Goal: Task Accomplishment & Management: Use online tool/utility

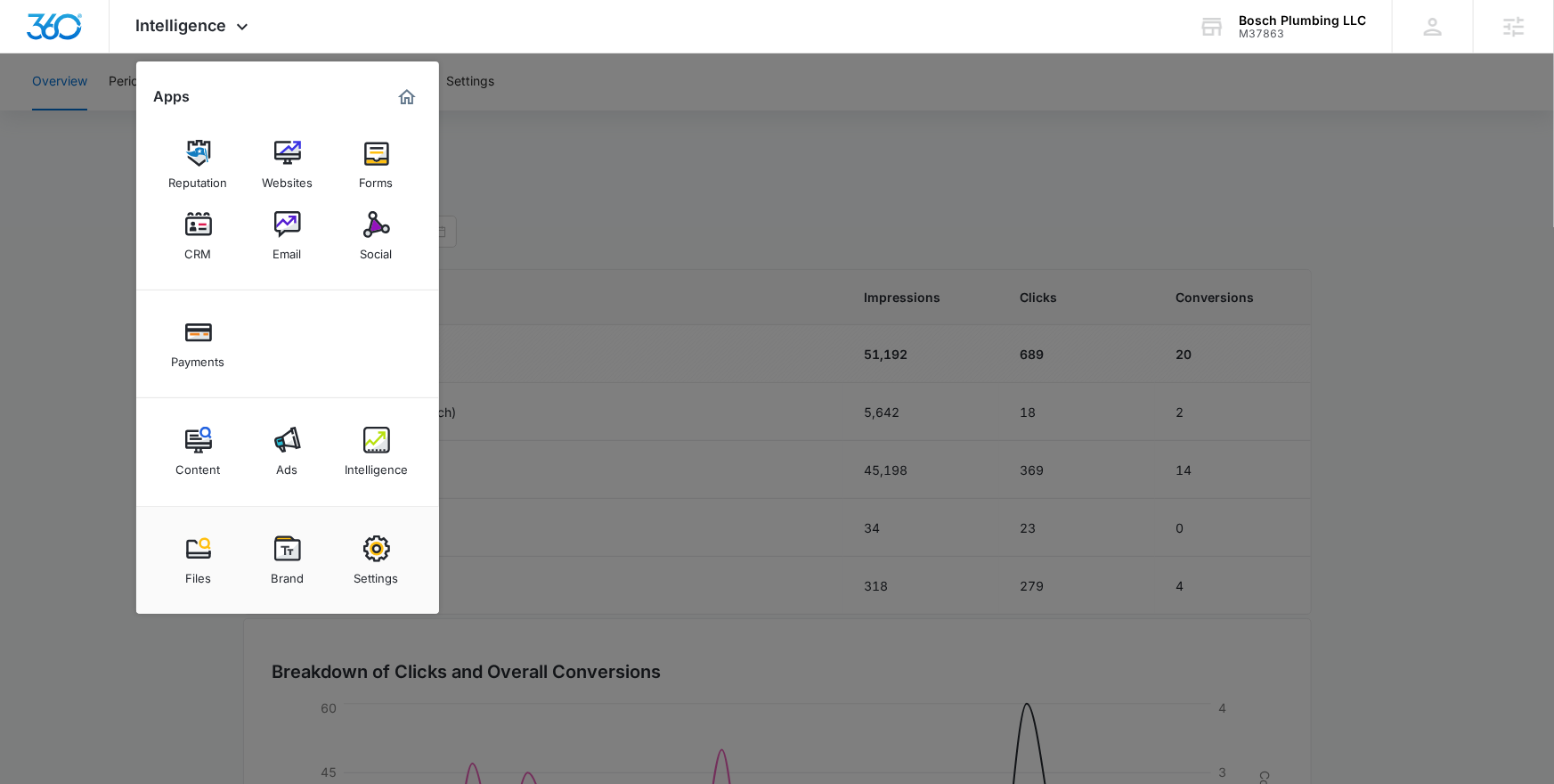
scroll to position [1370, 0]
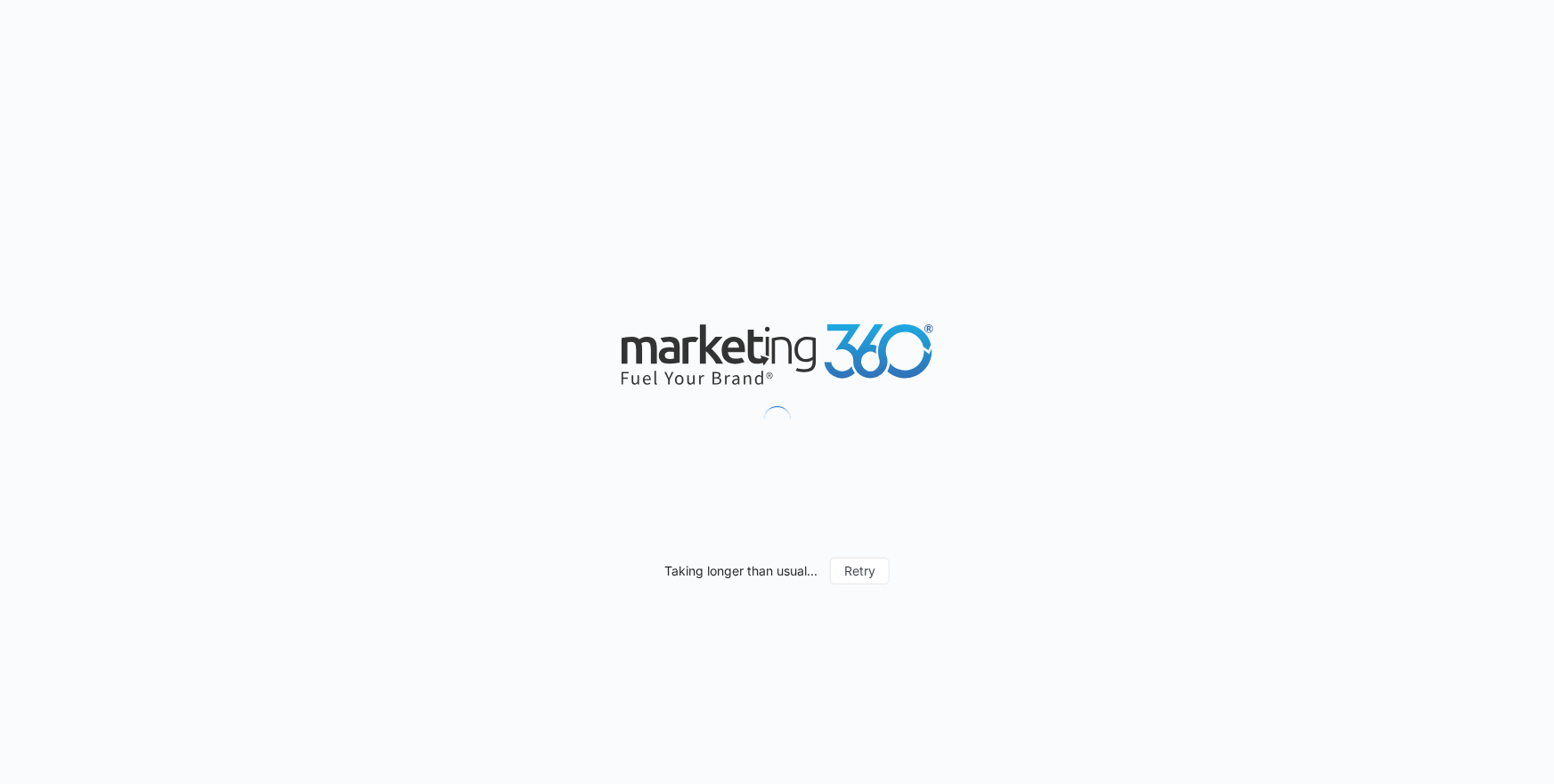
scroll to position [1386, 0]
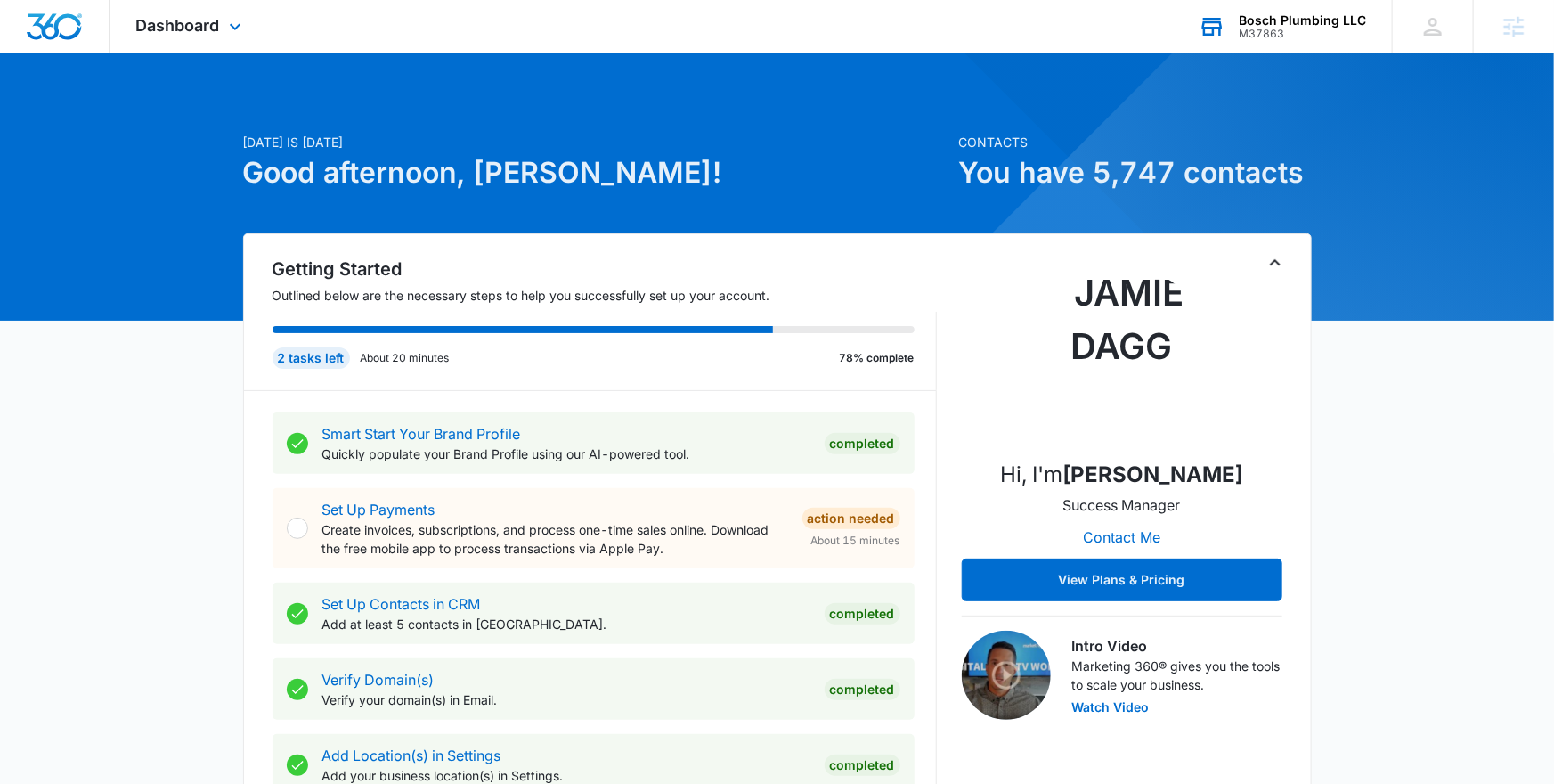
click at [1218, 31] on icon at bounding box center [1212, 26] width 27 height 27
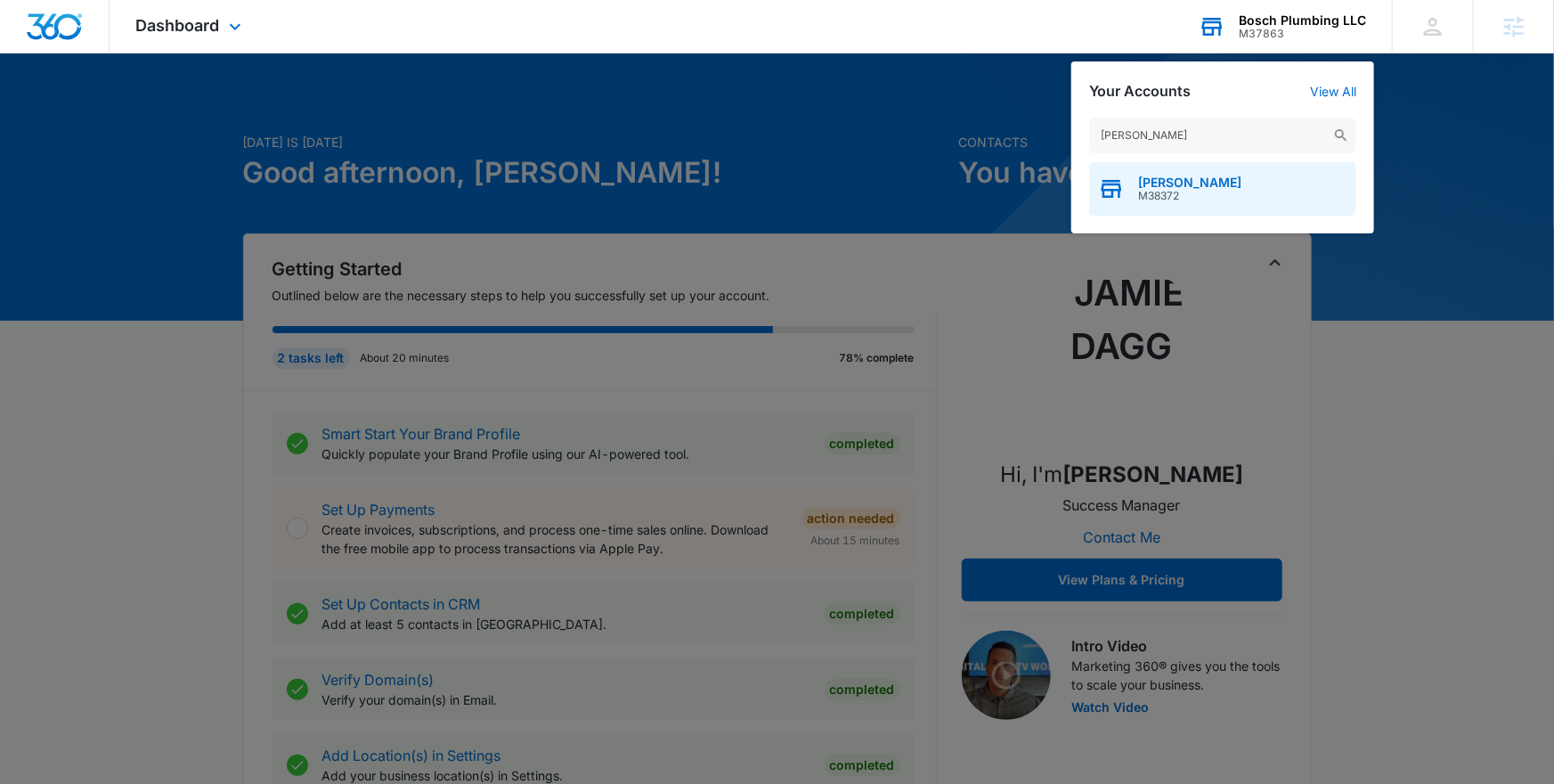
type input "de'dior"
click at [1175, 184] on span "De'Dior" at bounding box center [1190, 182] width 103 height 14
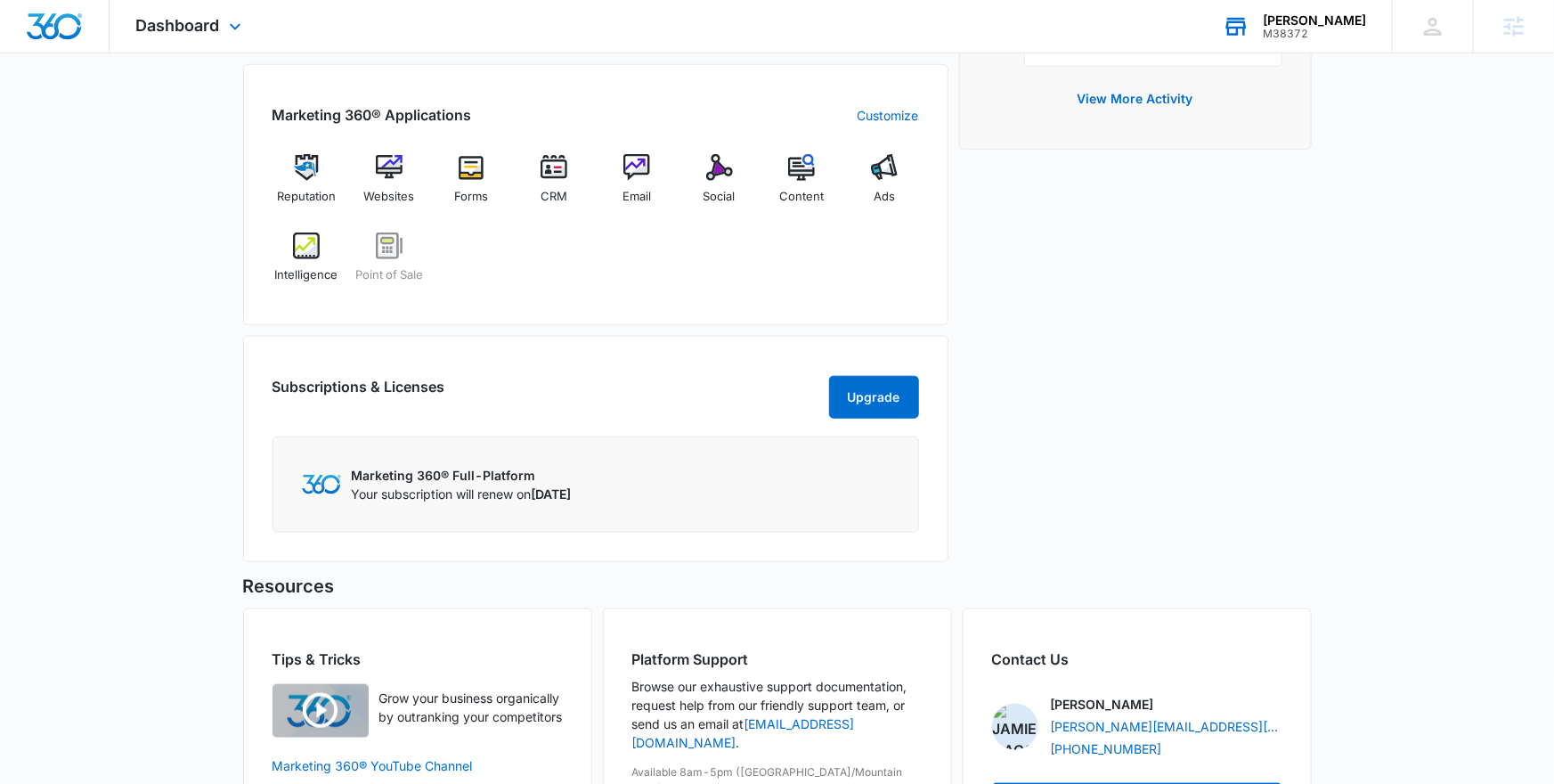
scroll to position [682, 0]
click at [550, 176] on img at bounding box center [554, 167] width 27 height 27
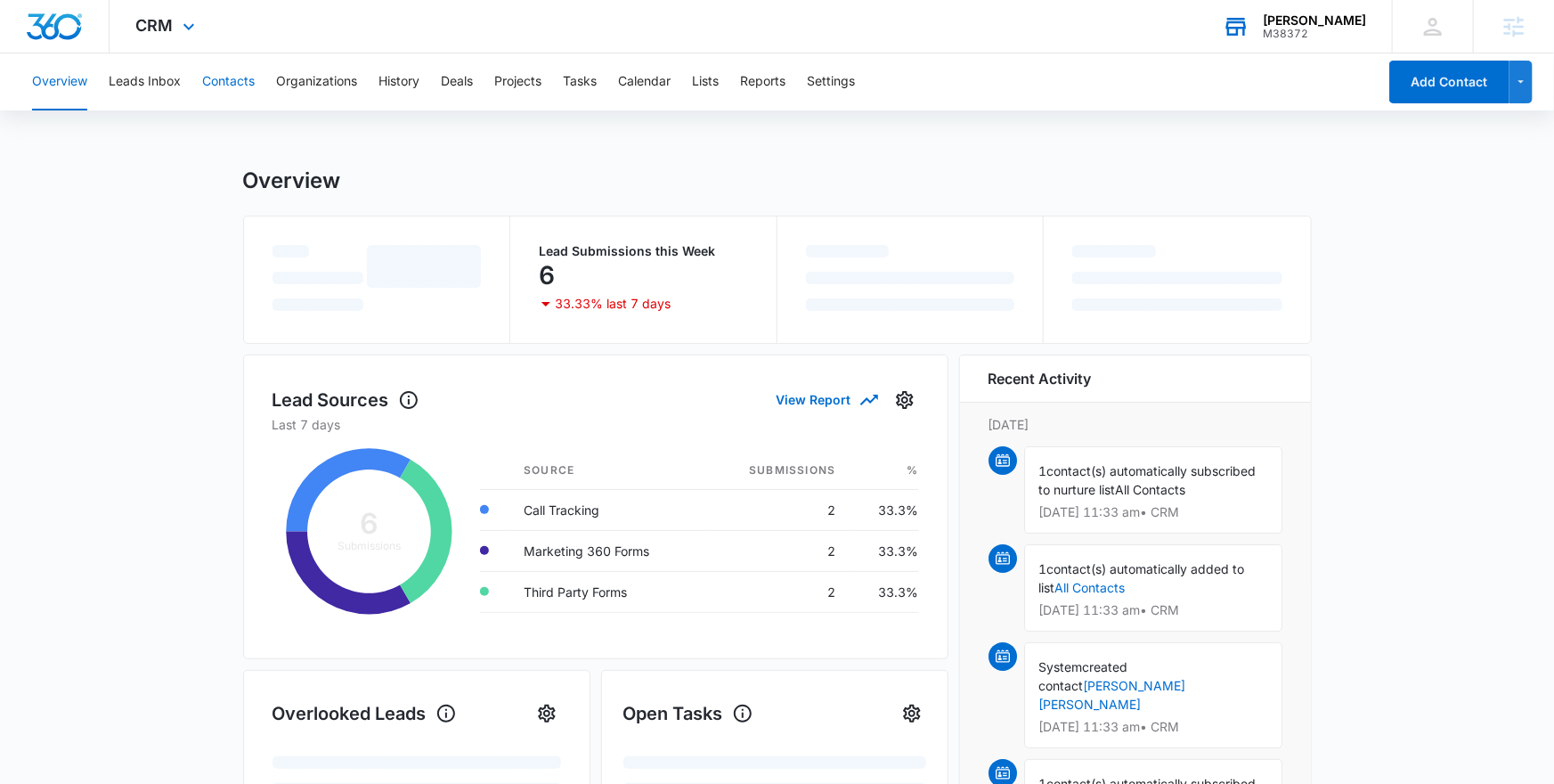
click at [225, 87] on button "Contacts" at bounding box center [228, 81] width 52 height 57
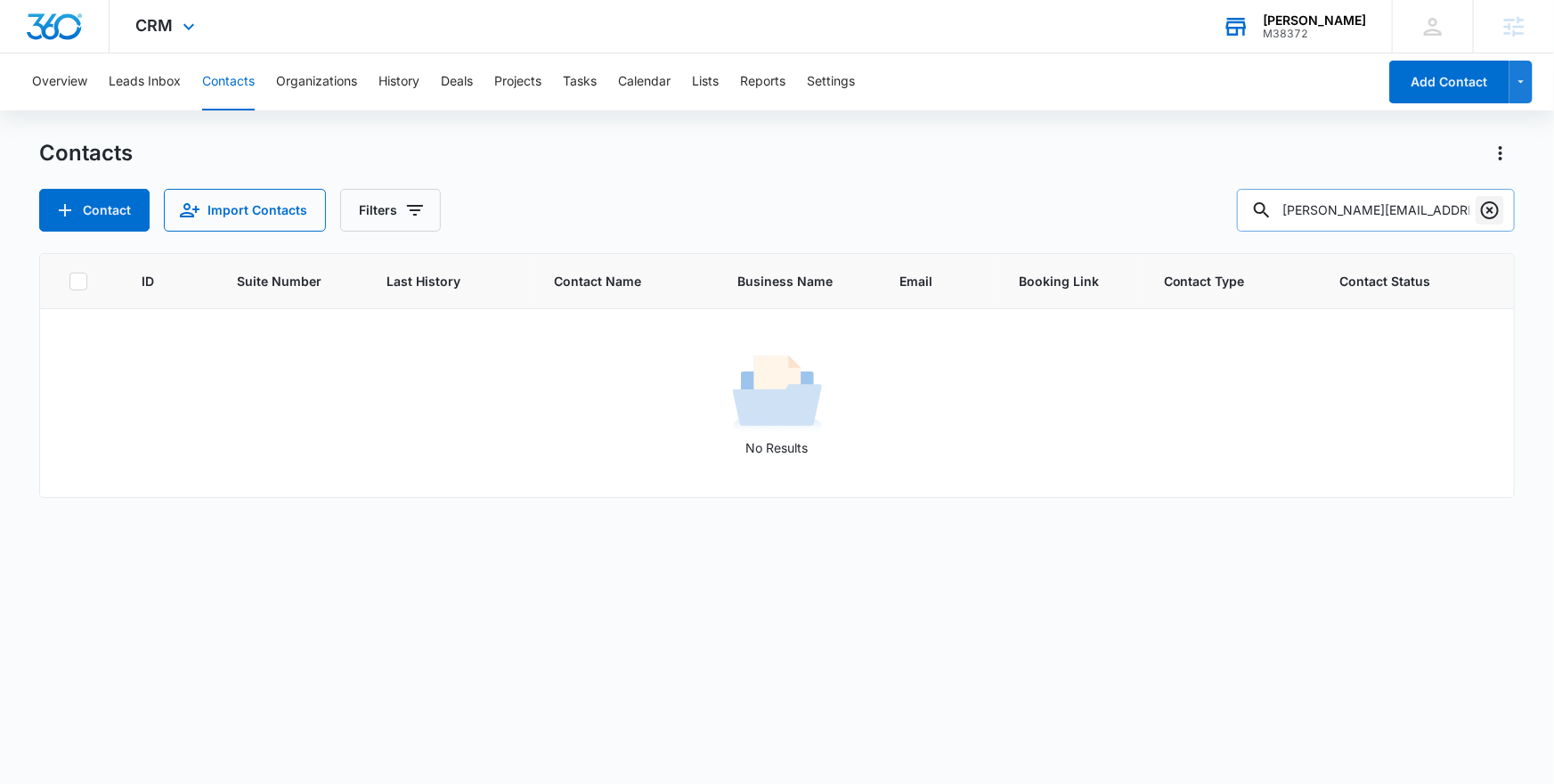
click at [1492, 207] on icon "Clear" at bounding box center [1489, 210] width 22 height 22
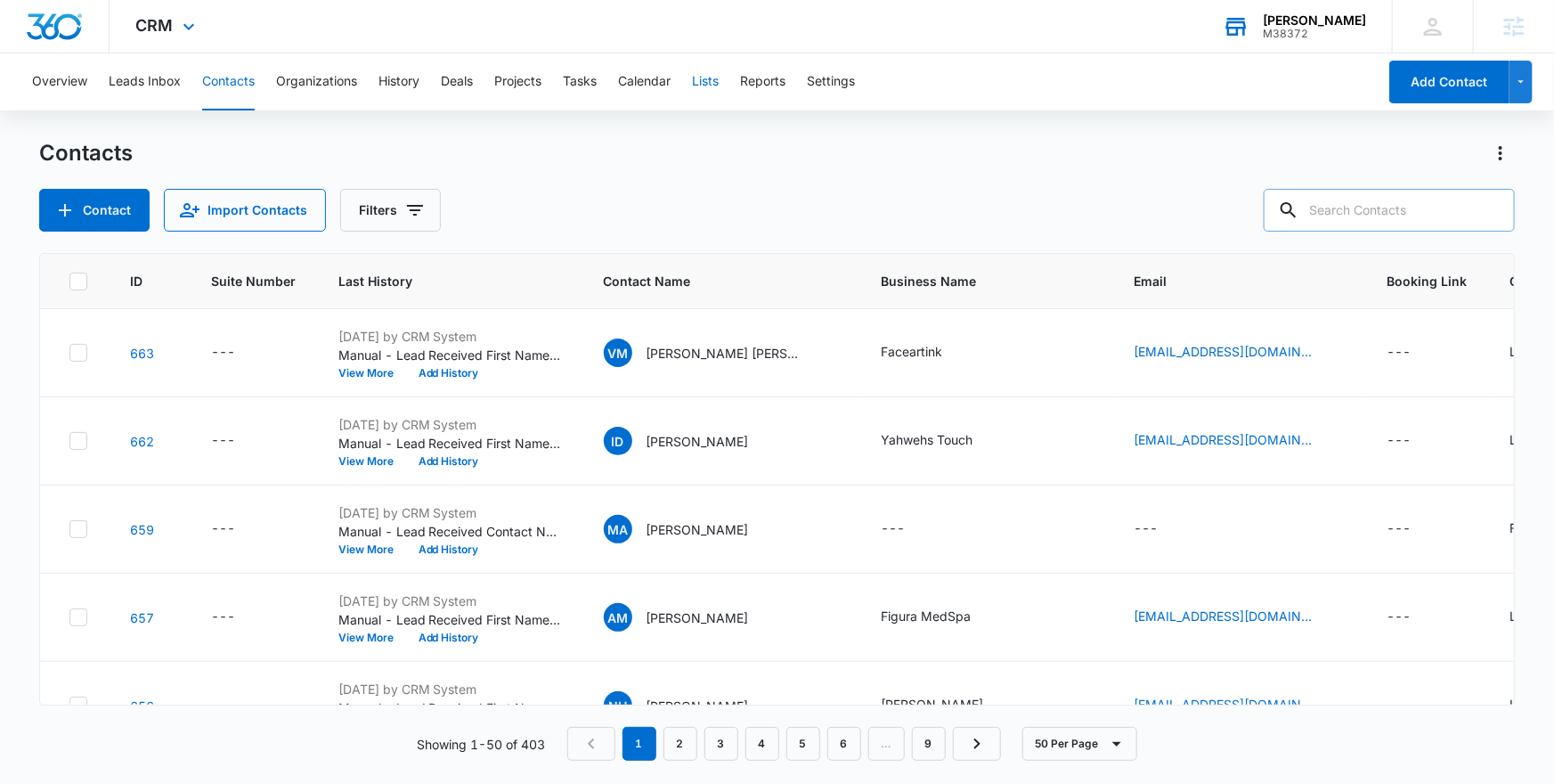
click at [712, 85] on button "Lists" at bounding box center [705, 81] width 27 height 57
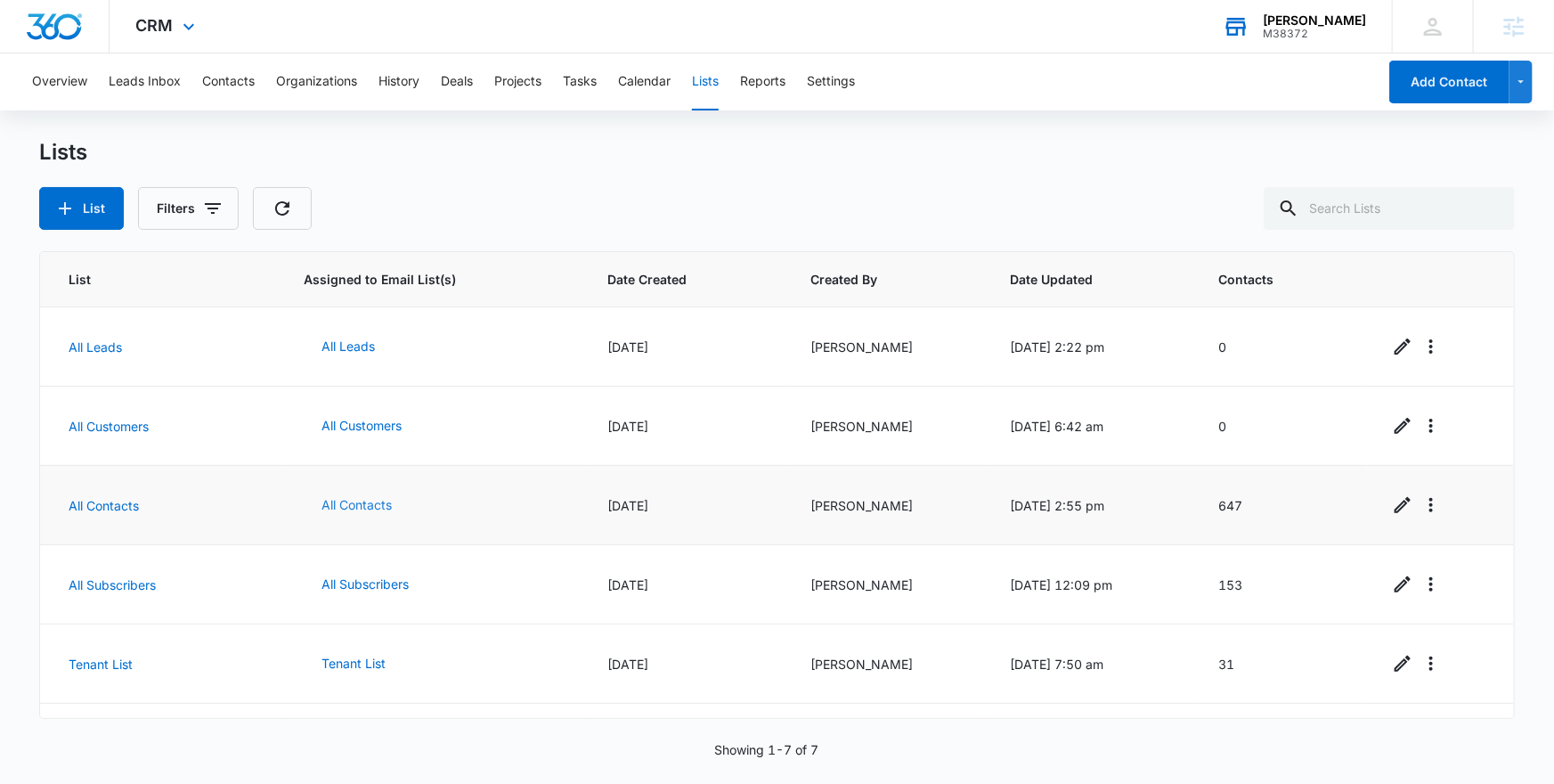
scroll to position [142, 0]
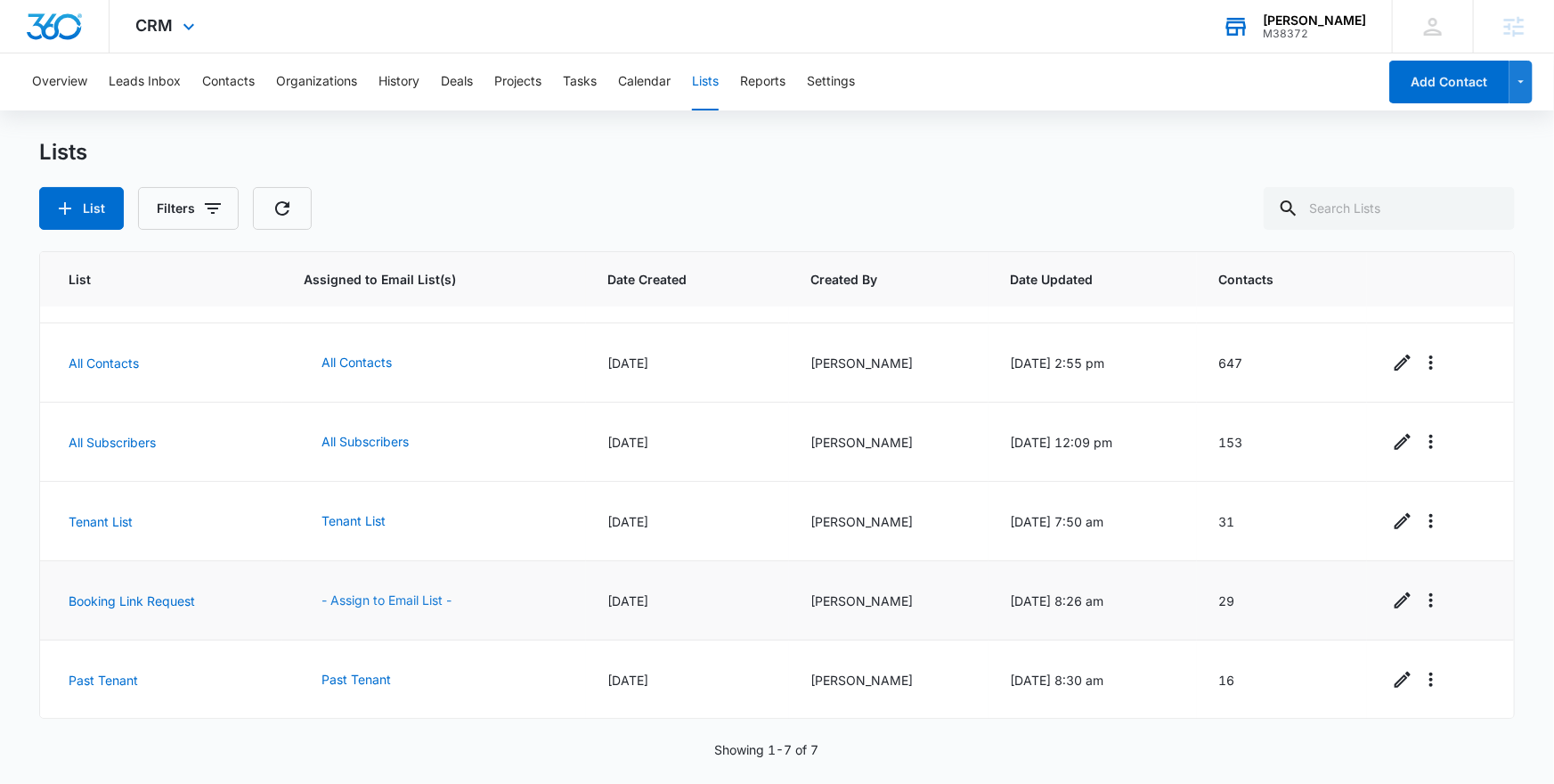
click at [399, 600] on button "- Assign to Email List -" at bounding box center [386, 601] width 166 height 43
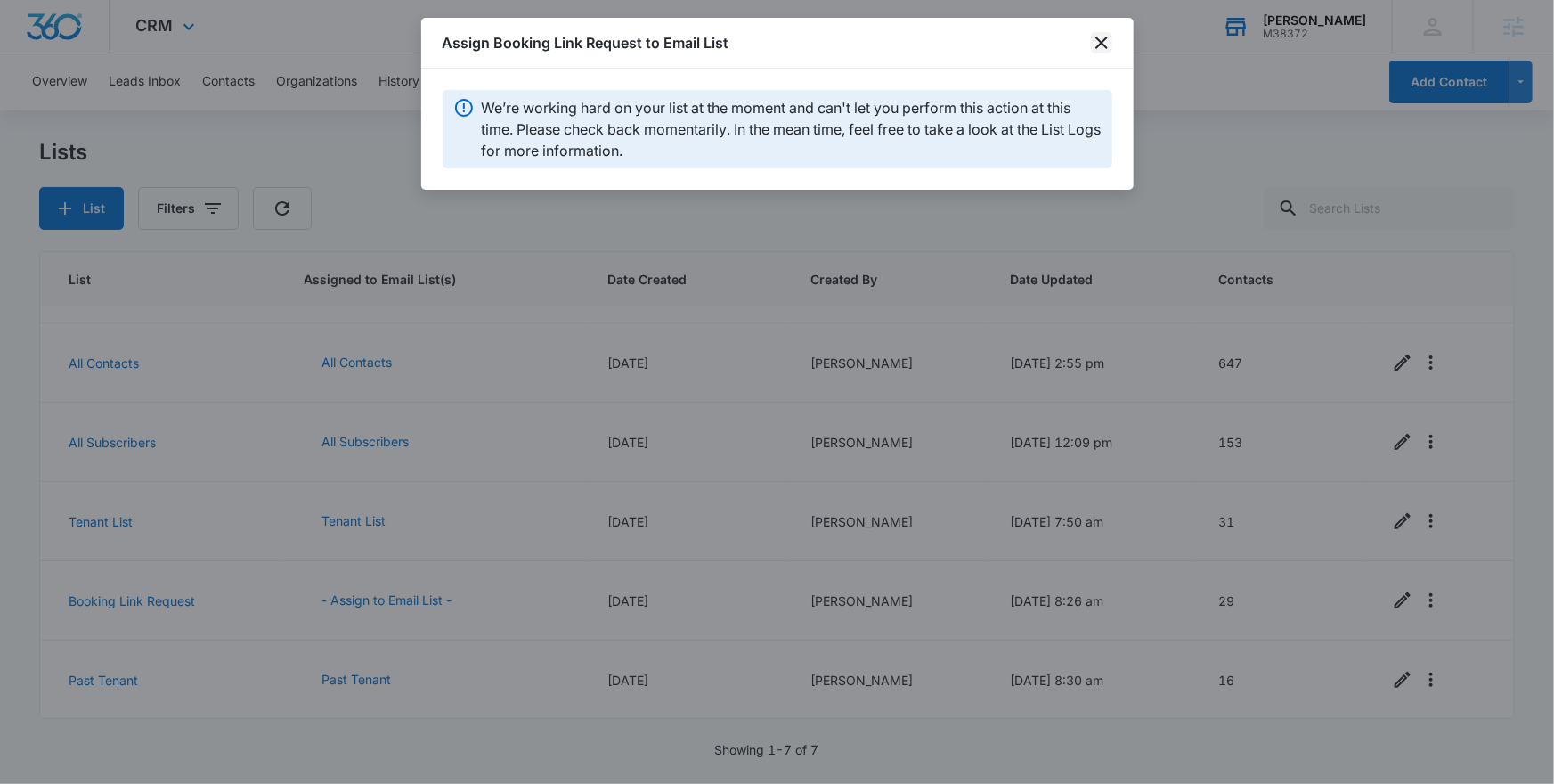
click at [1109, 38] on icon "close" at bounding box center [1101, 42] width 22 height 22
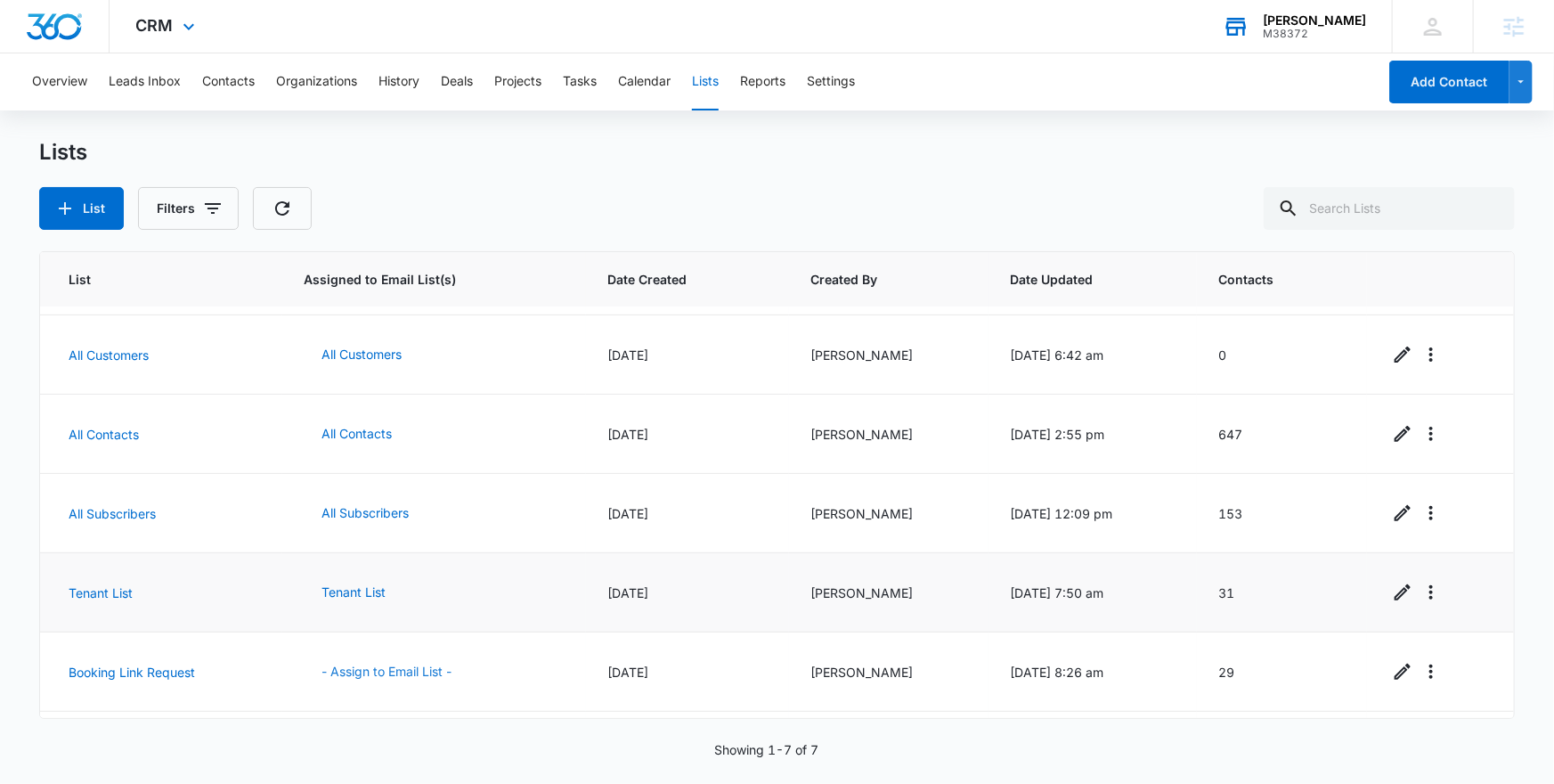
scroll to position [0, 0]
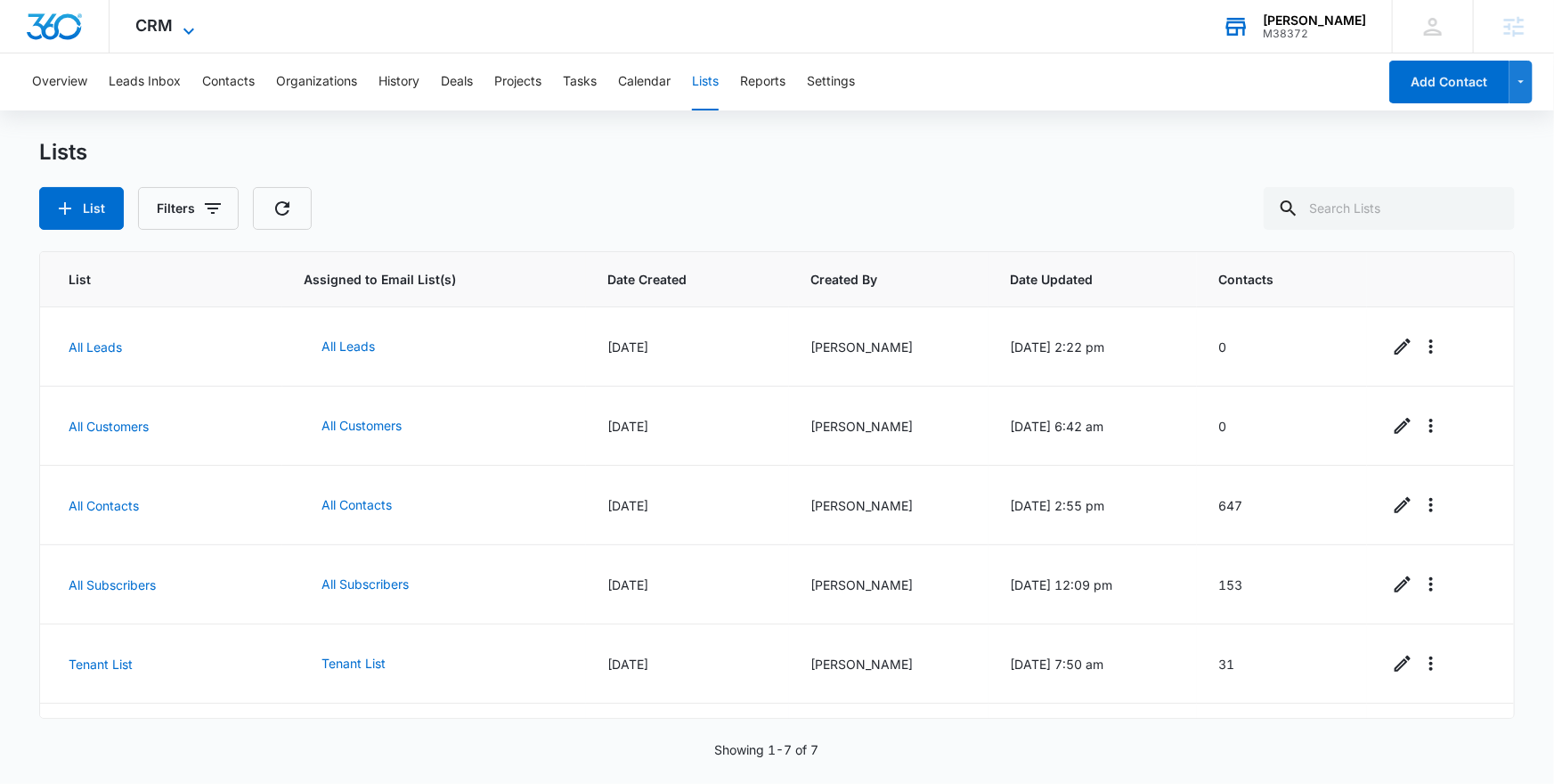
click at [168, 25] on span "CRM" at bounding box center [155, 25] width 37 height 19
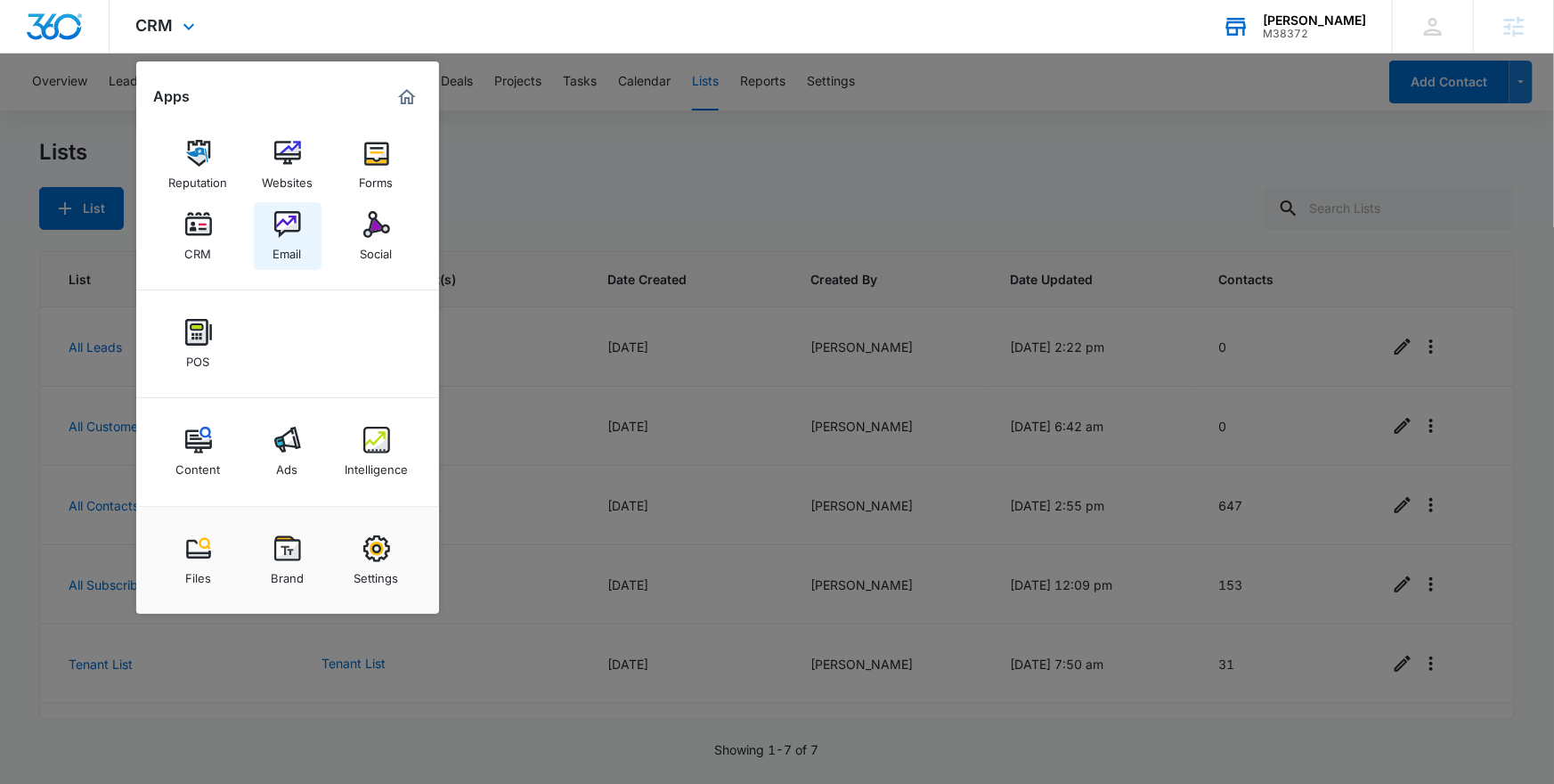
click at [308, 247] on link "Email" at bounding box center [287, 236] width 67 height 67
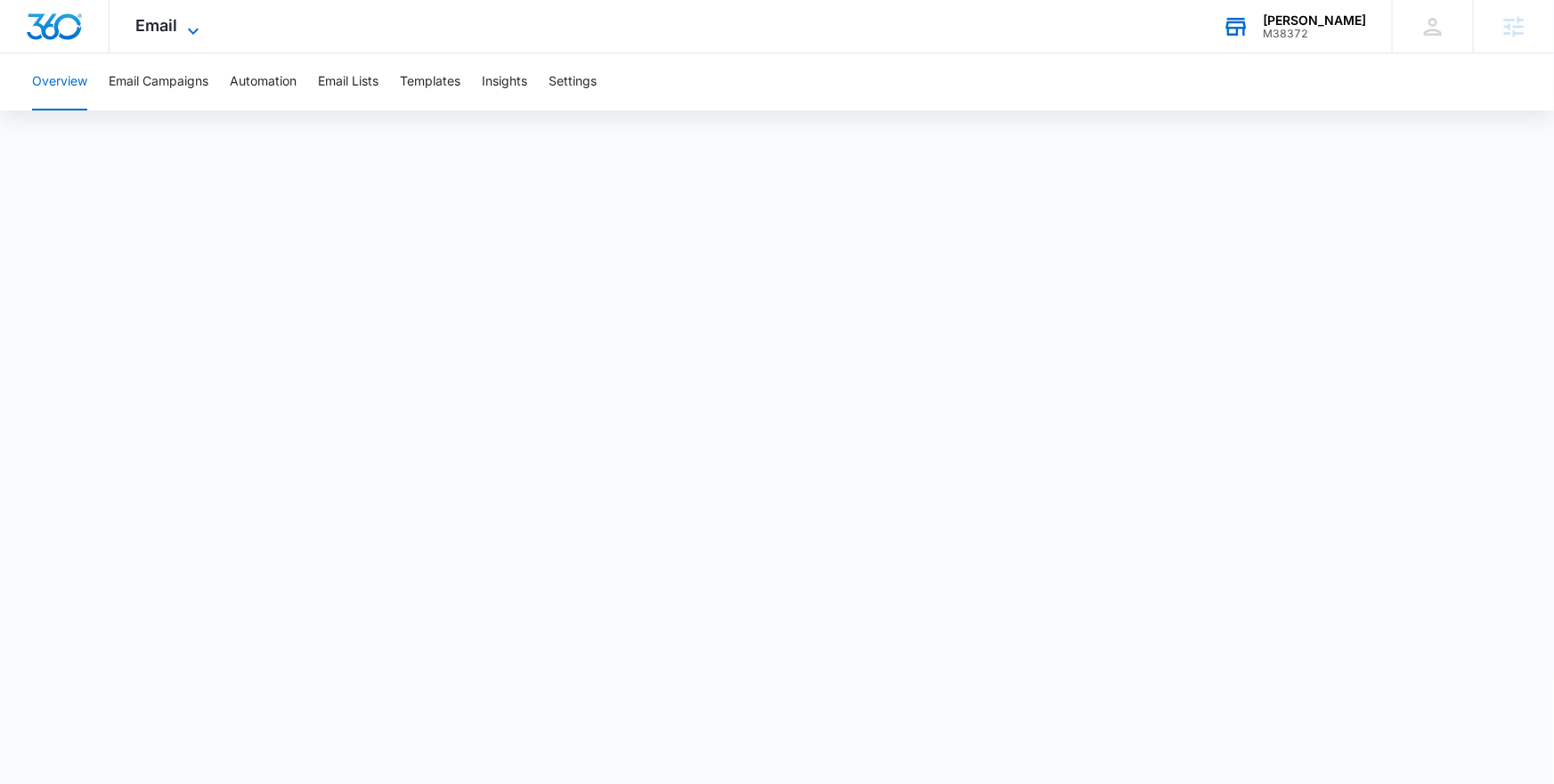
click at [174, 26] on span "Email" at bounding box center [157, 25] width 42 height 19
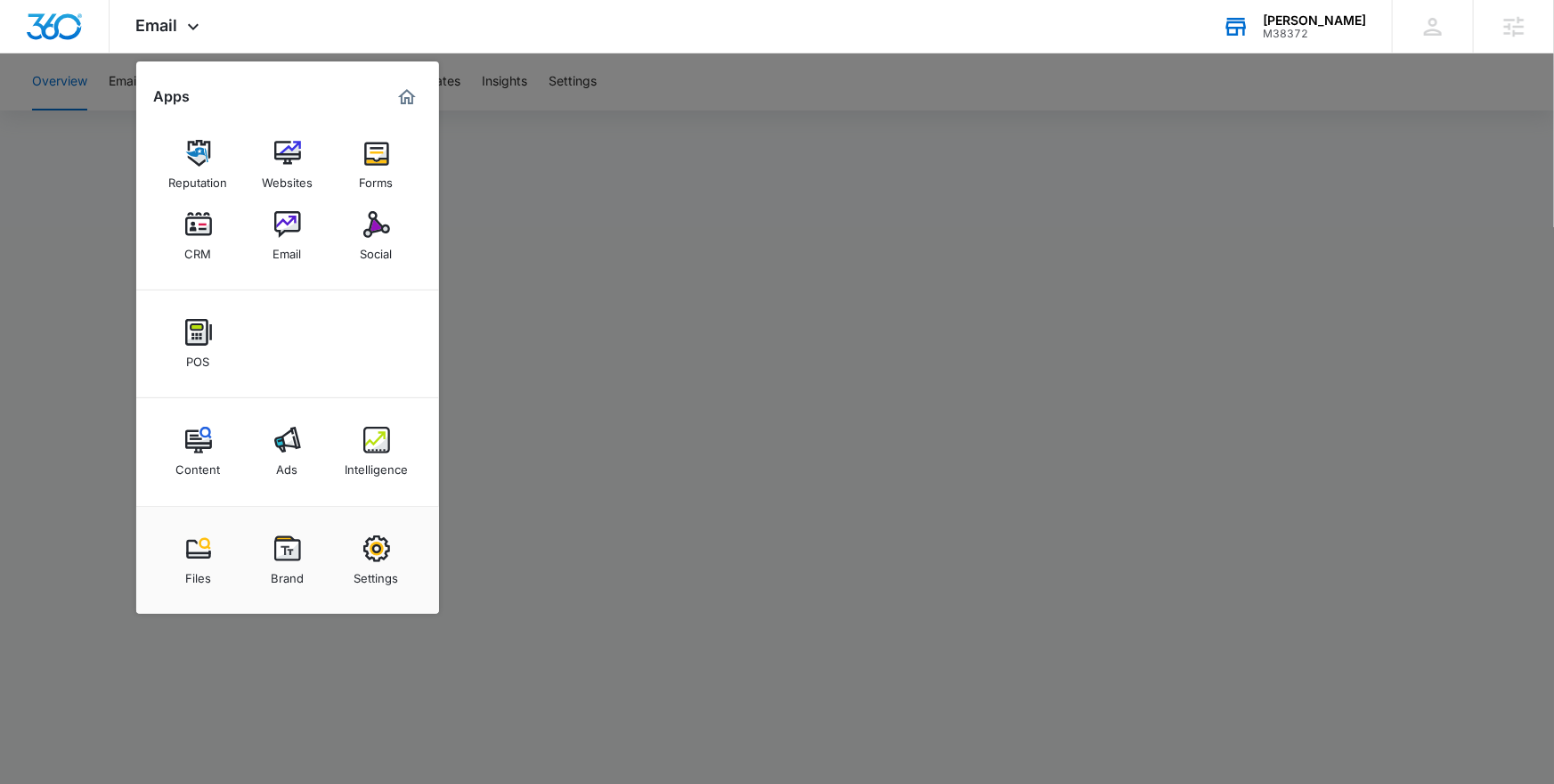
click at [984, 444] on div at bounding box center [777, 392] width 1554 height 784
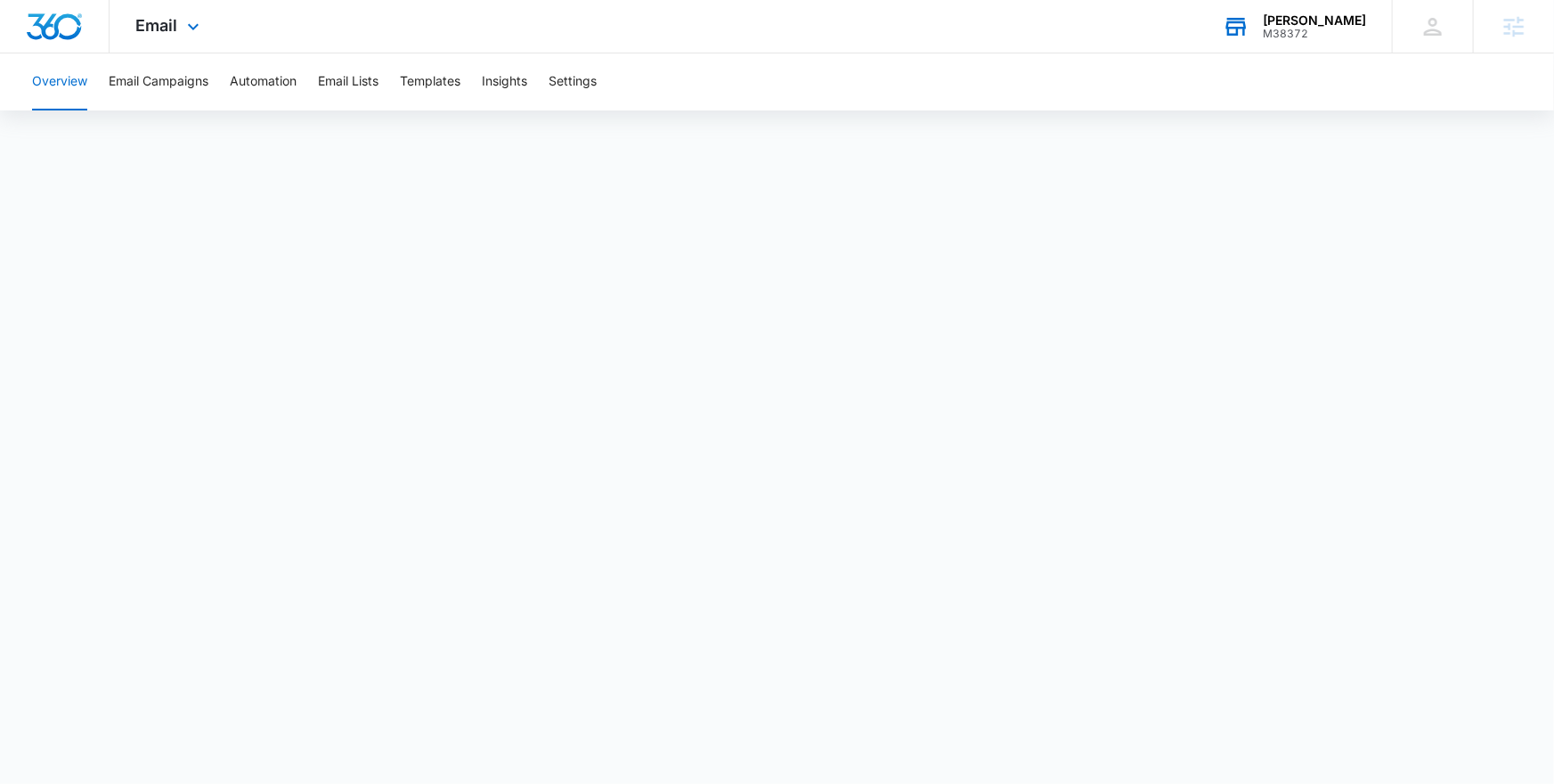
click at [181, 43] on div "Email Apps Reputation Websites Forms CRM Email Social POS Content Ads Intellige…" at bounding box center [169, 26] width 121 height 52
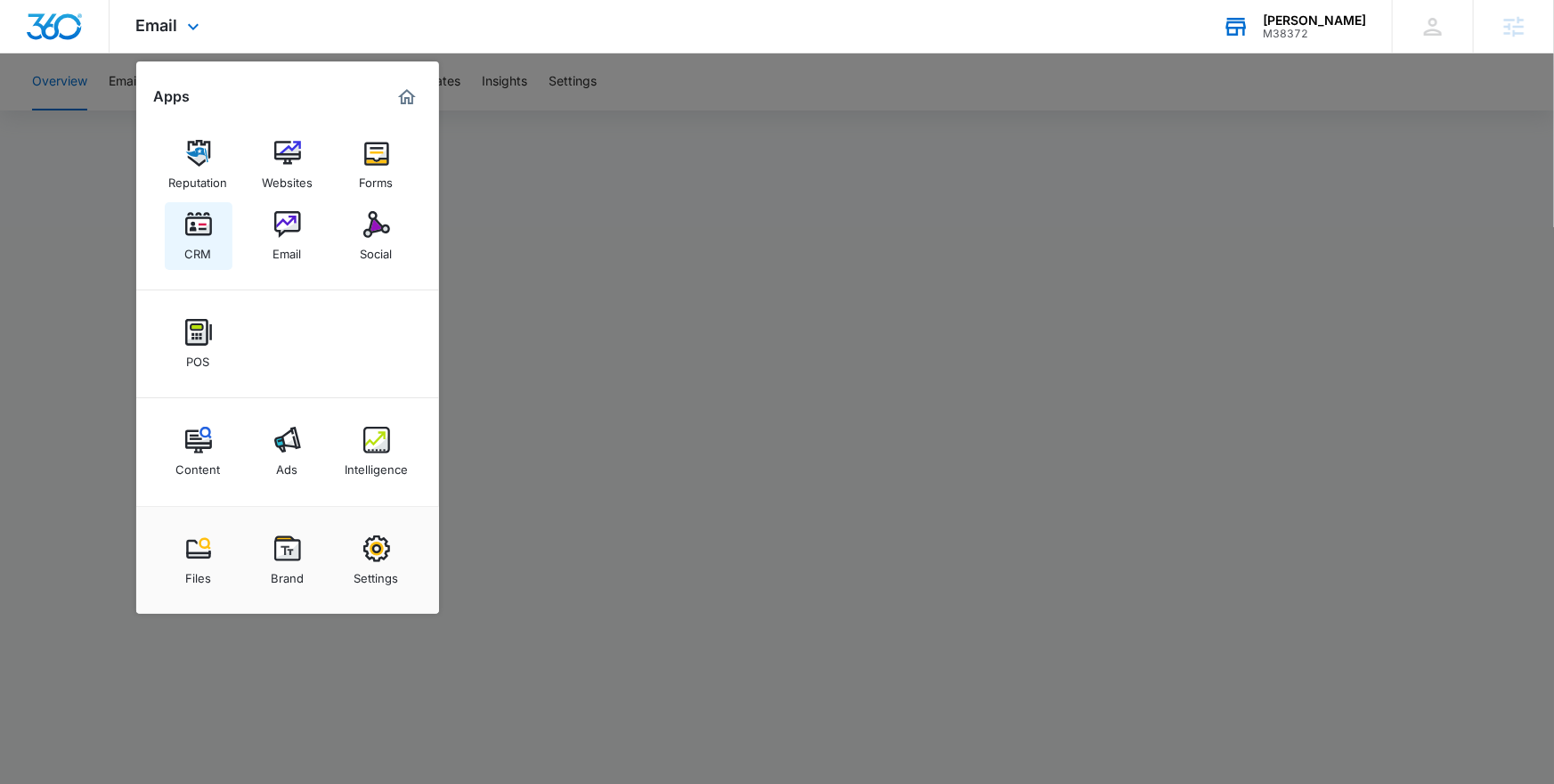
click at [211, 243] on div "CRM" at bounding box center [198, 249] width 27 height 23
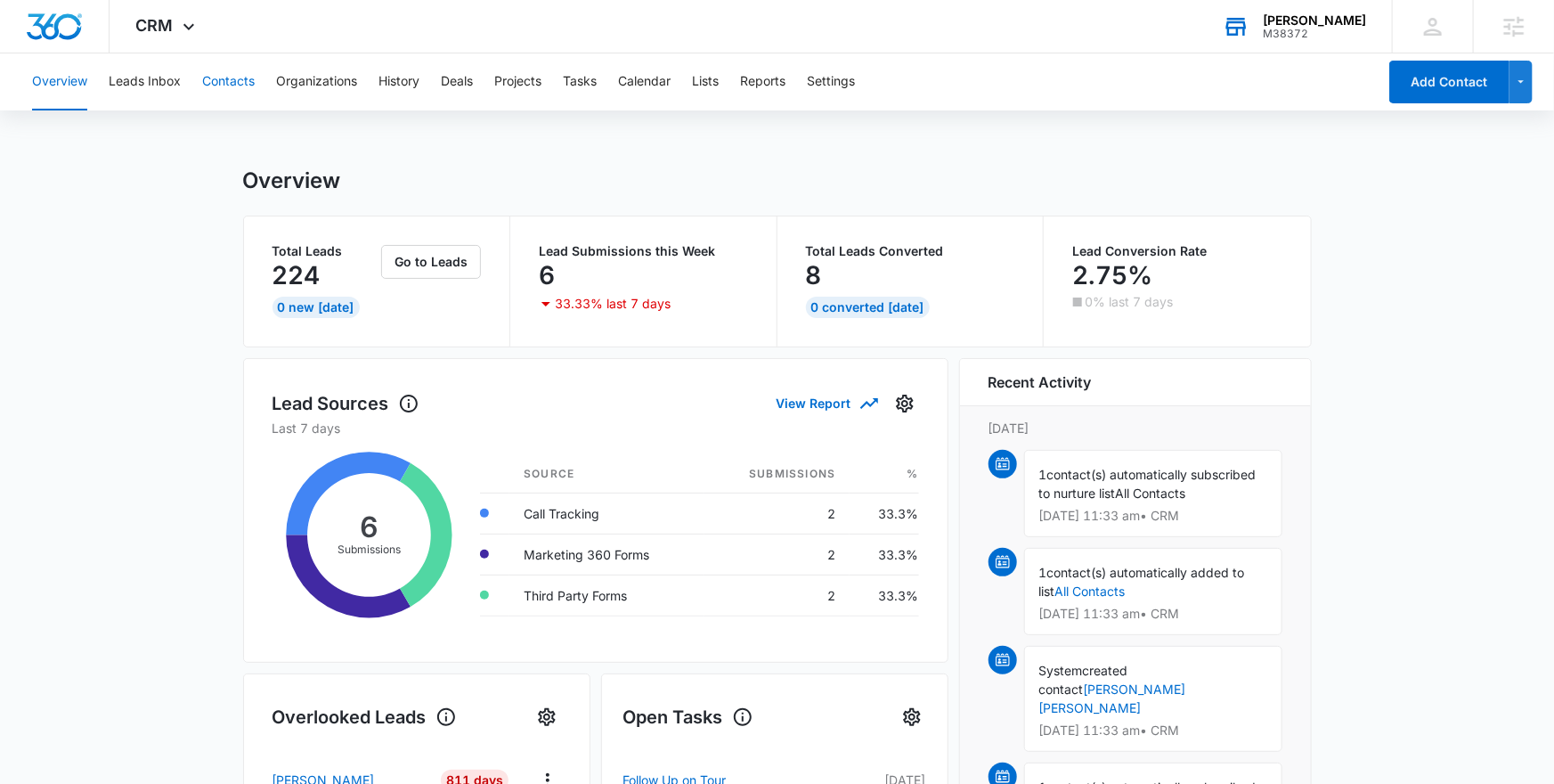
click at [222, 84] on button "Contacts" at bounding box center [228, 81] width 52 height 57
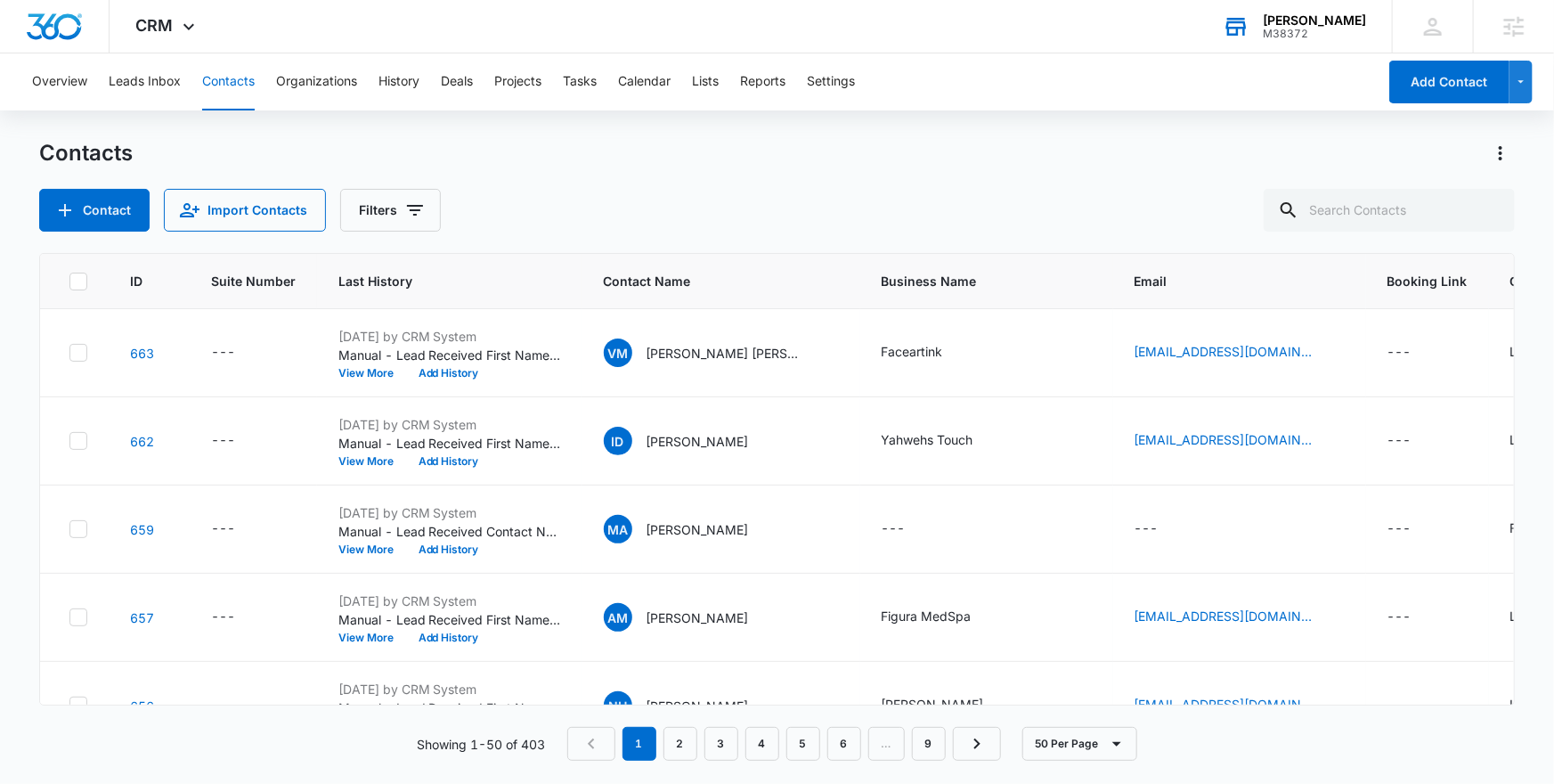
click at [1247, 27] on icon at bounding box center [1237, 27] width 21 height 14
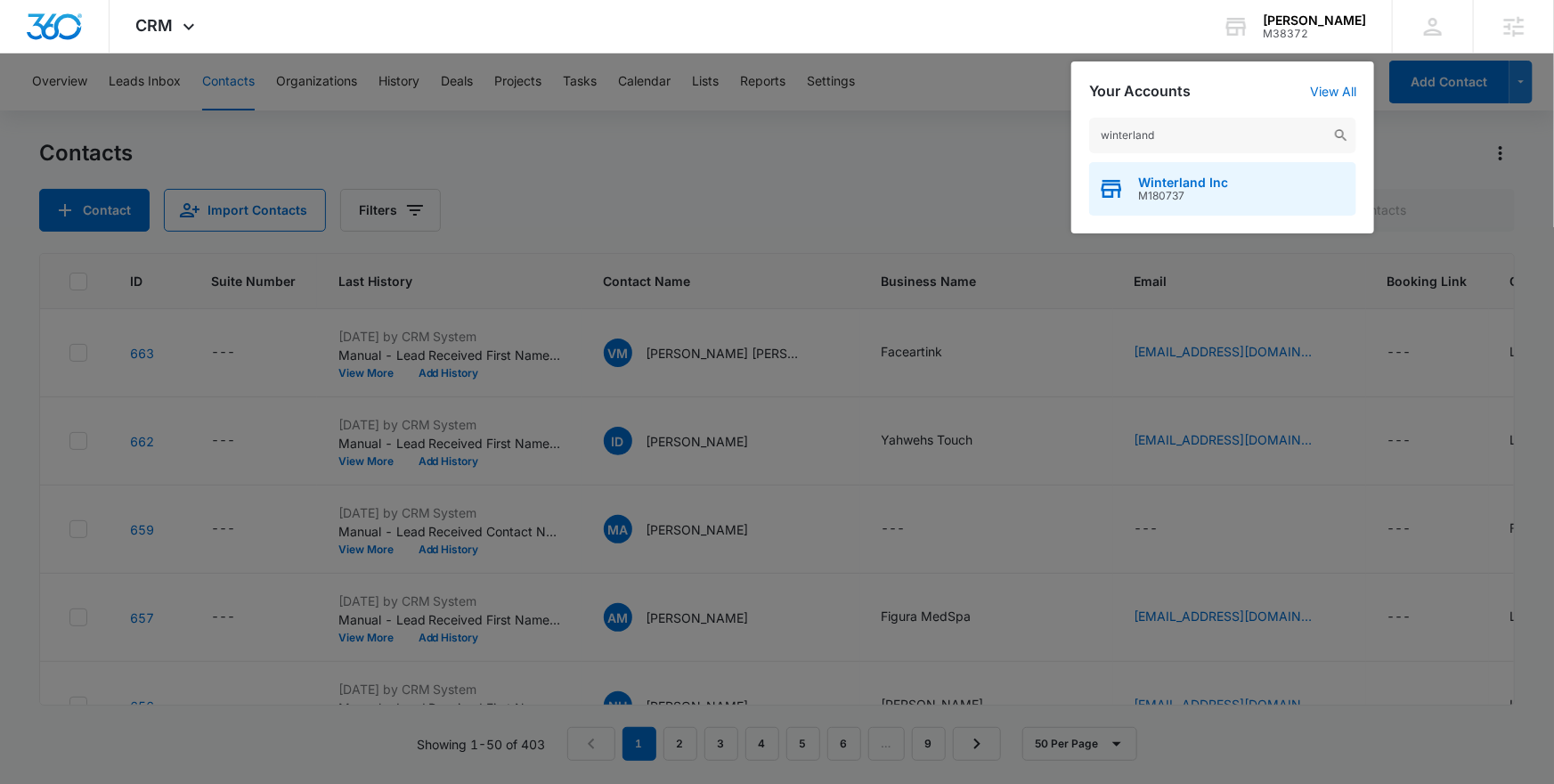
type input "winterland"
click at [1208, 185] on span "Winterland Inc" at bounding box center [1184, 182] width 90 height 14
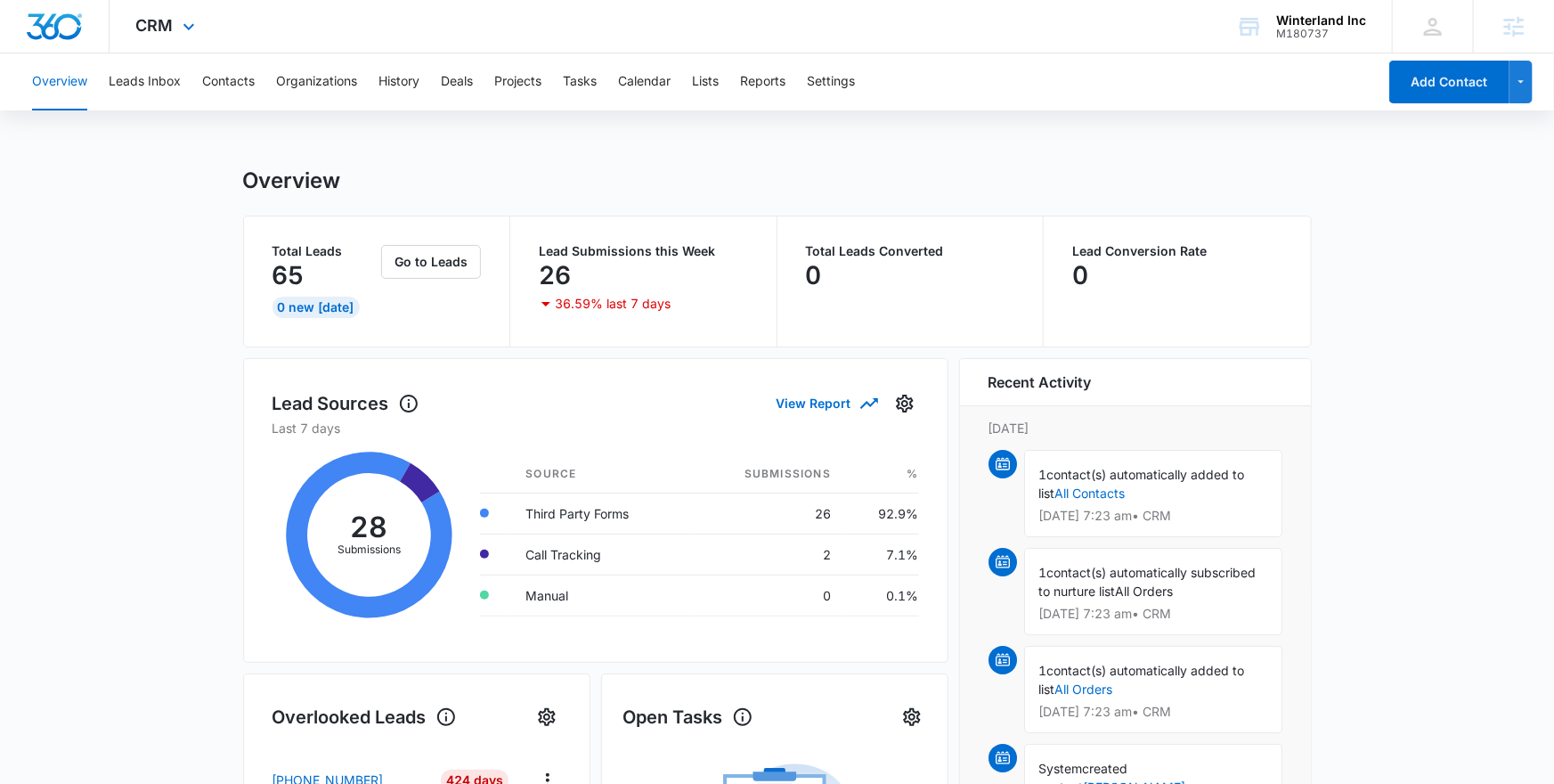
click at [175, 23] on div "CRM Apps Reputation Forms CRM Email Social Payments POS Content Ads Intelligenc…" at bounding box center [167, 26] width 117 height 52
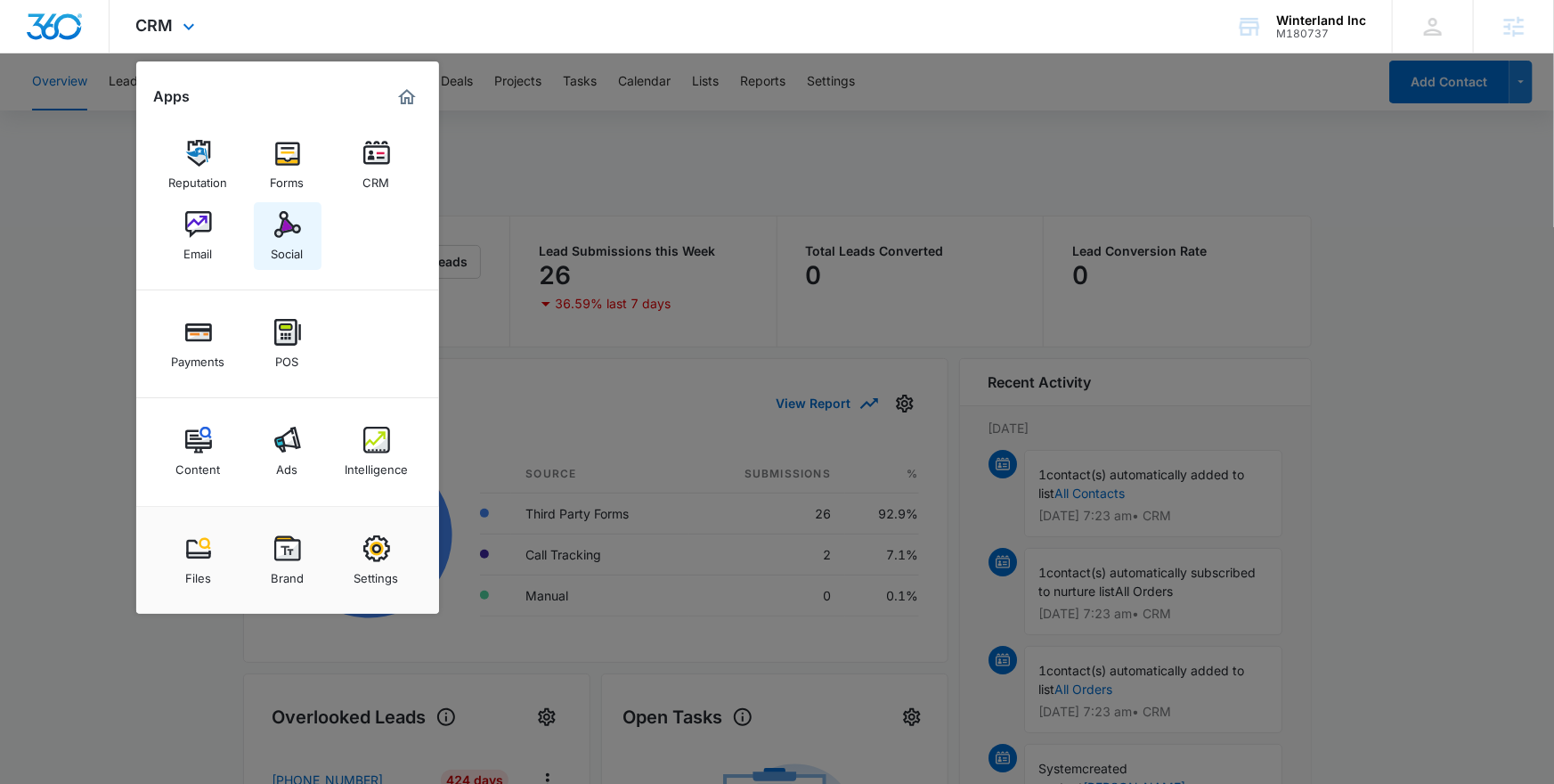
click at [293, 243] on div "Social" at bounding box center [287, 249] width 32 height 23
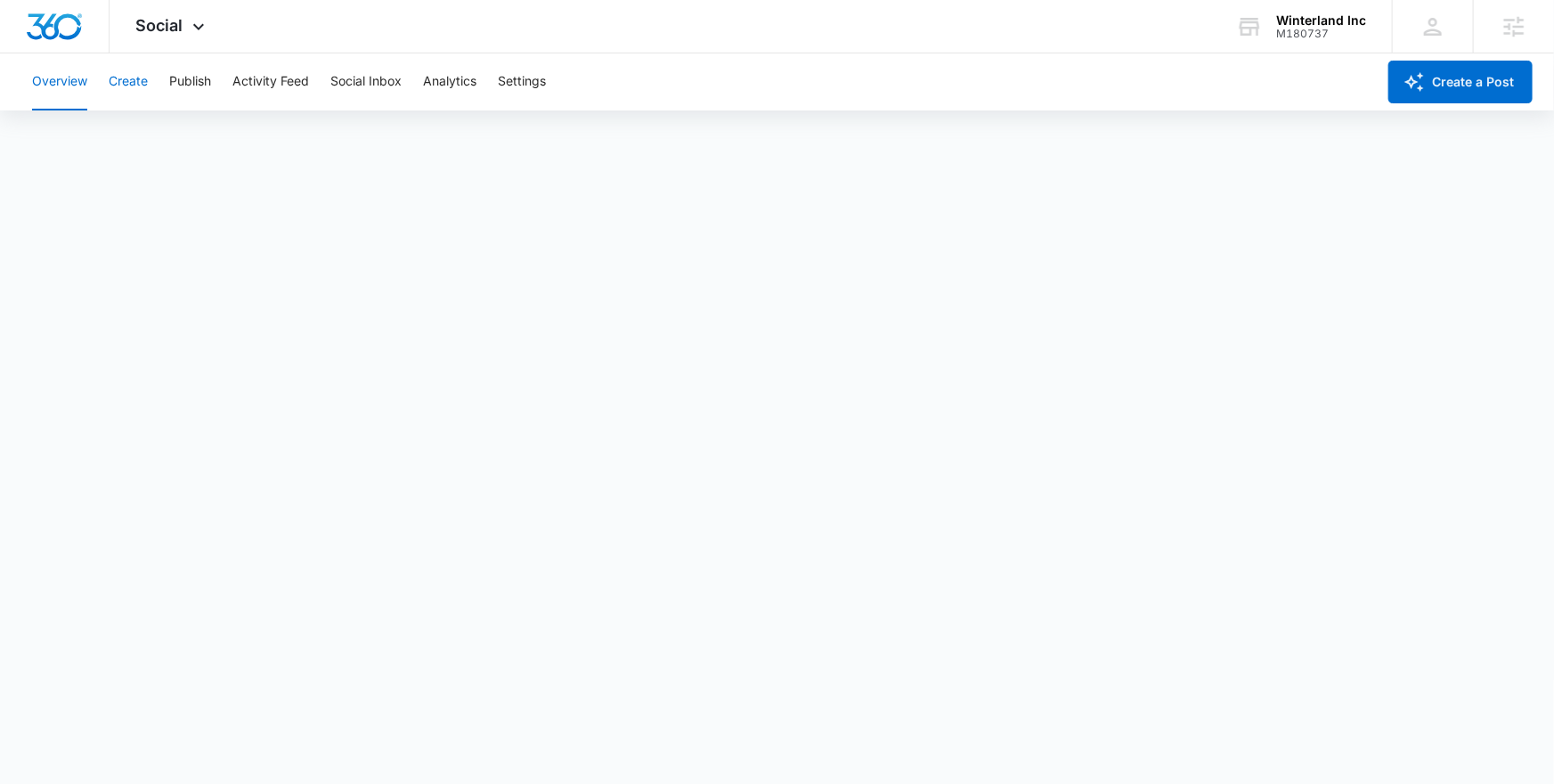
click at [132, 85] on button "Create" at bounding box center [128, 81] width 39 height 57
click at [194, 86] on button "Publish" at bounding box center [190, 81] width 42 height 57
click at [148, 133] on button "Schedules" at bounding box center [136, 136] width 61 height 50
click at [115, 78] on button "Create" at bounding box center [128, 81] width 39 height 57
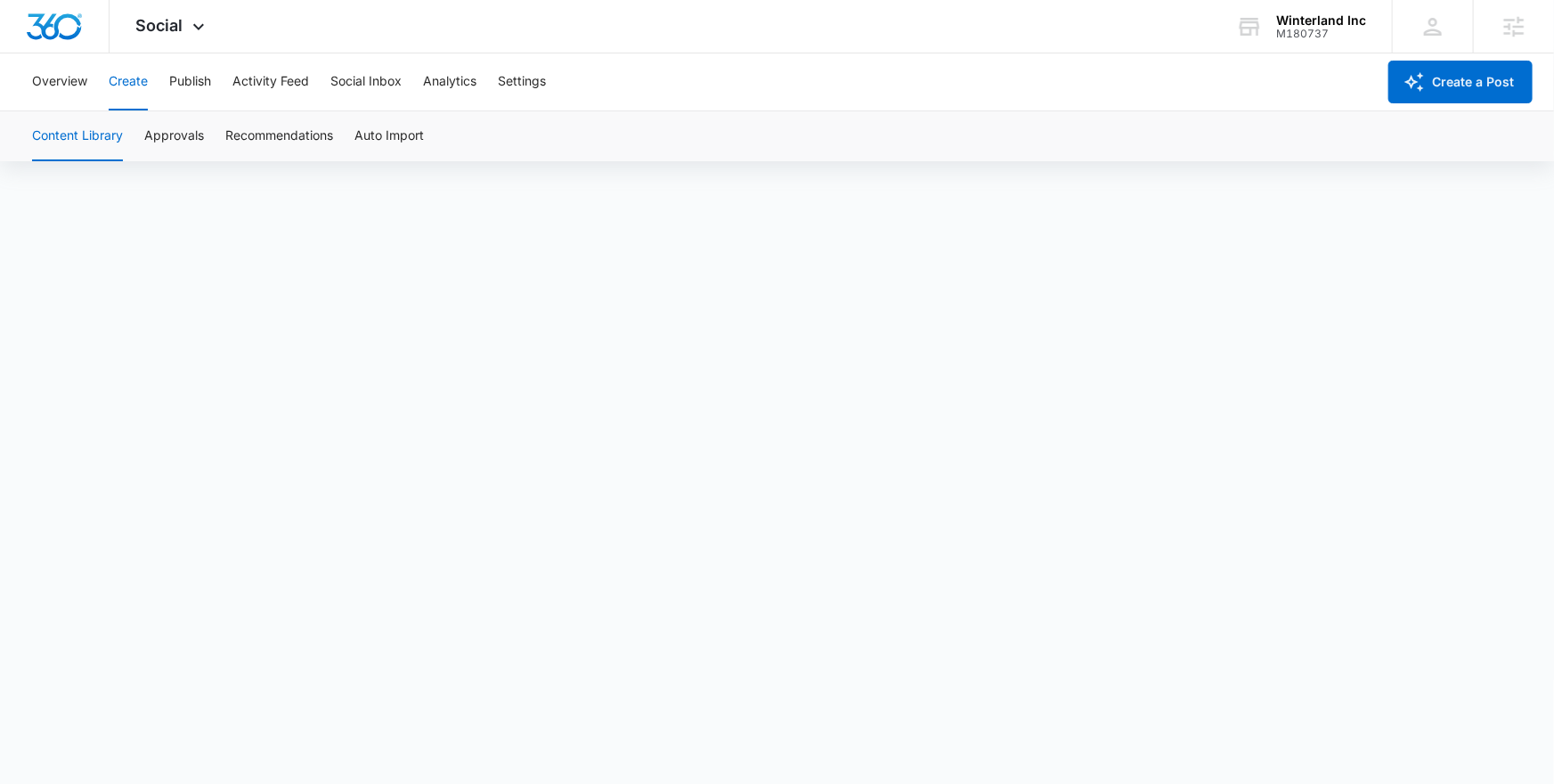
scroll to position [12, 0]
click at [184, 83] on button "Publish" at bounding box center [190, 81] width 42 height 57
click at [162, 145] on button "Schedules" at bounding box center [136, 136] width 61 height 50
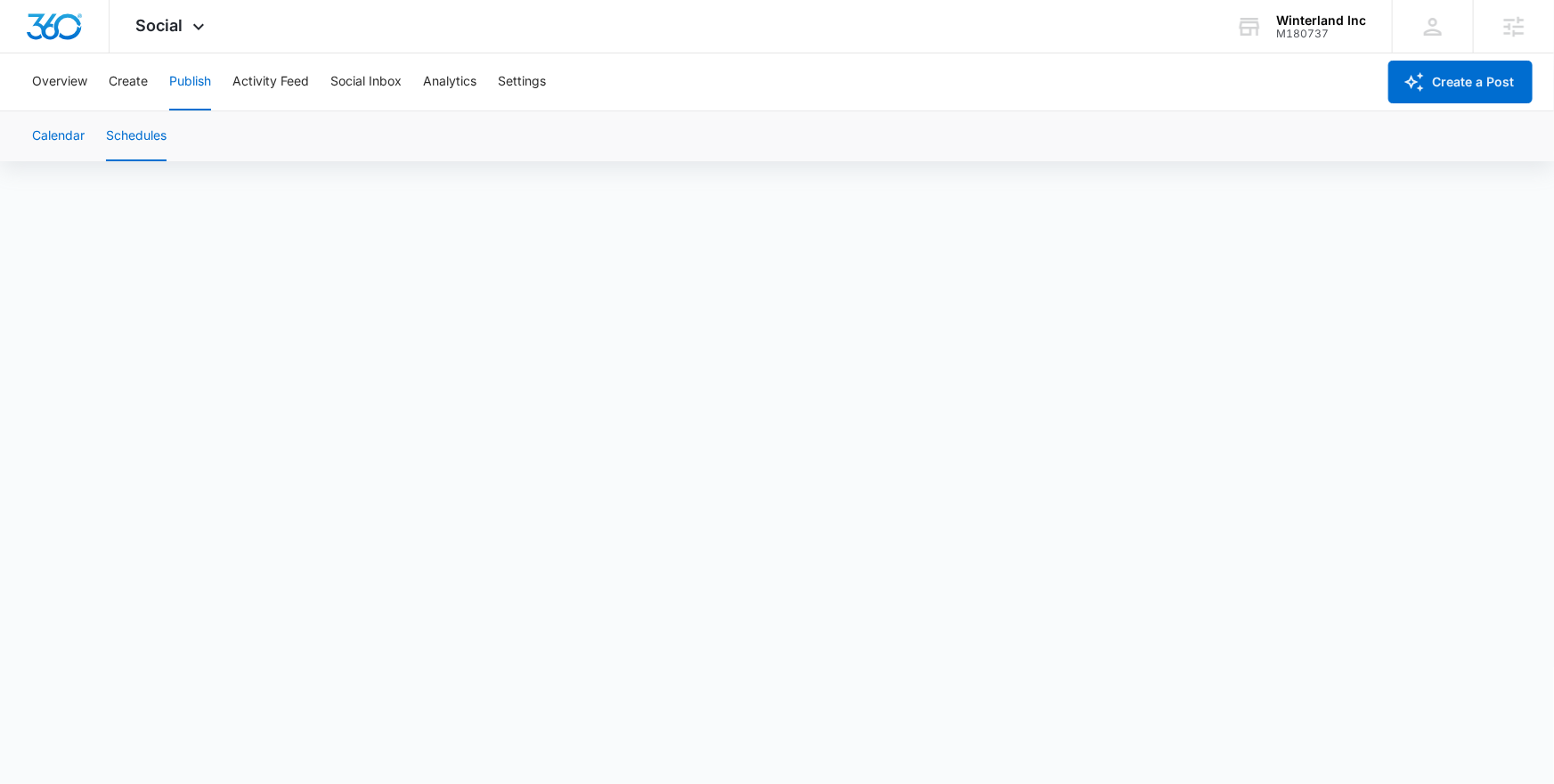
click at [70, 131] on button "Calendar" at bounding box center [58, 136] width 52 height 50
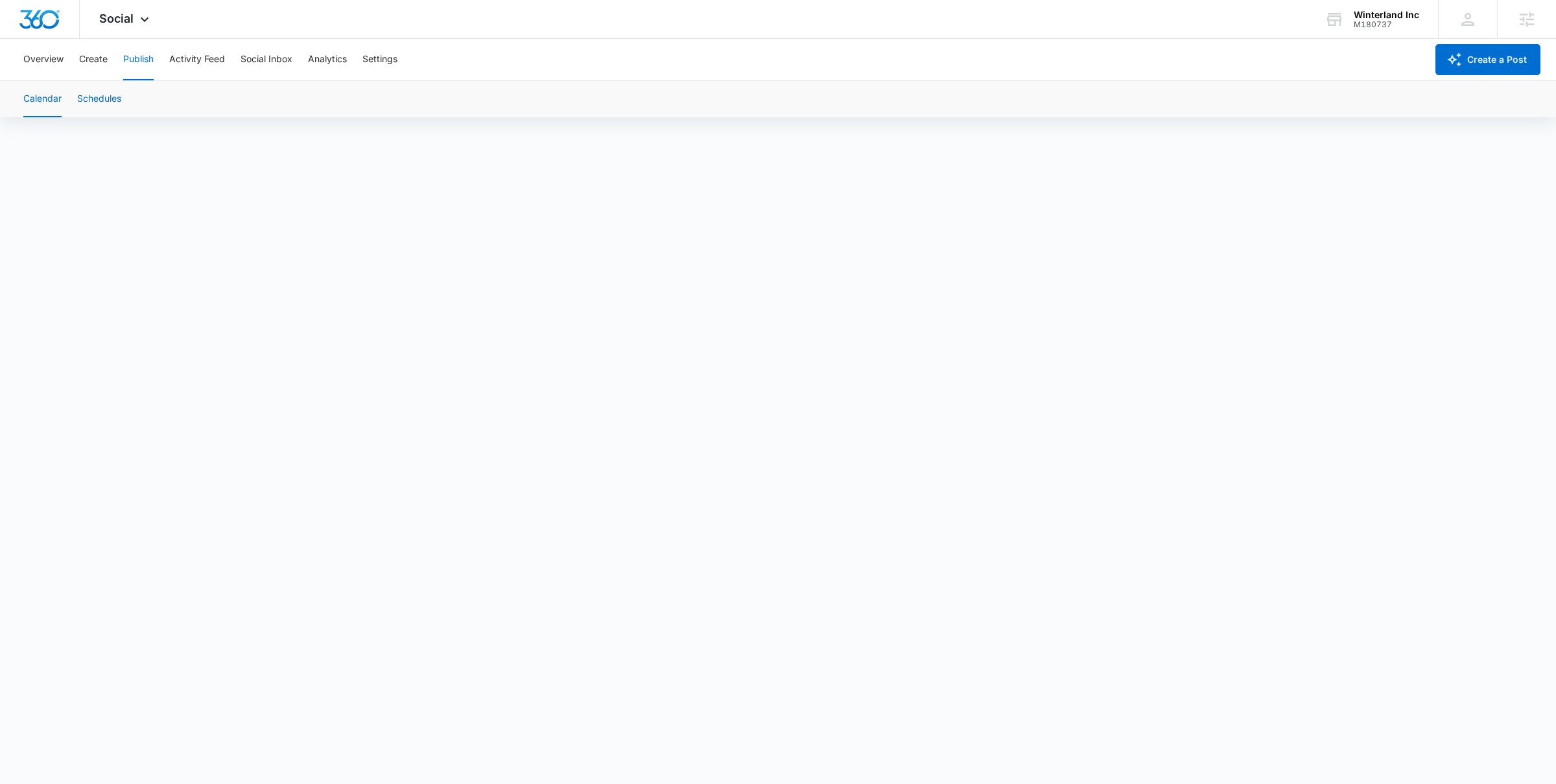
click at [99, 103] on button "Schedules" at bounding box center [99, 99] width 44 height 36
click at [104, 55] on button "Create" at bounding box center [93, 59] width 29 height 42
click at [153, 65] on button "Publish" at bounding box center [138, 59] width 31 height 42
click at [92, 95] on button "Schedules" at bounding box center [99, 99] width 44 height 36
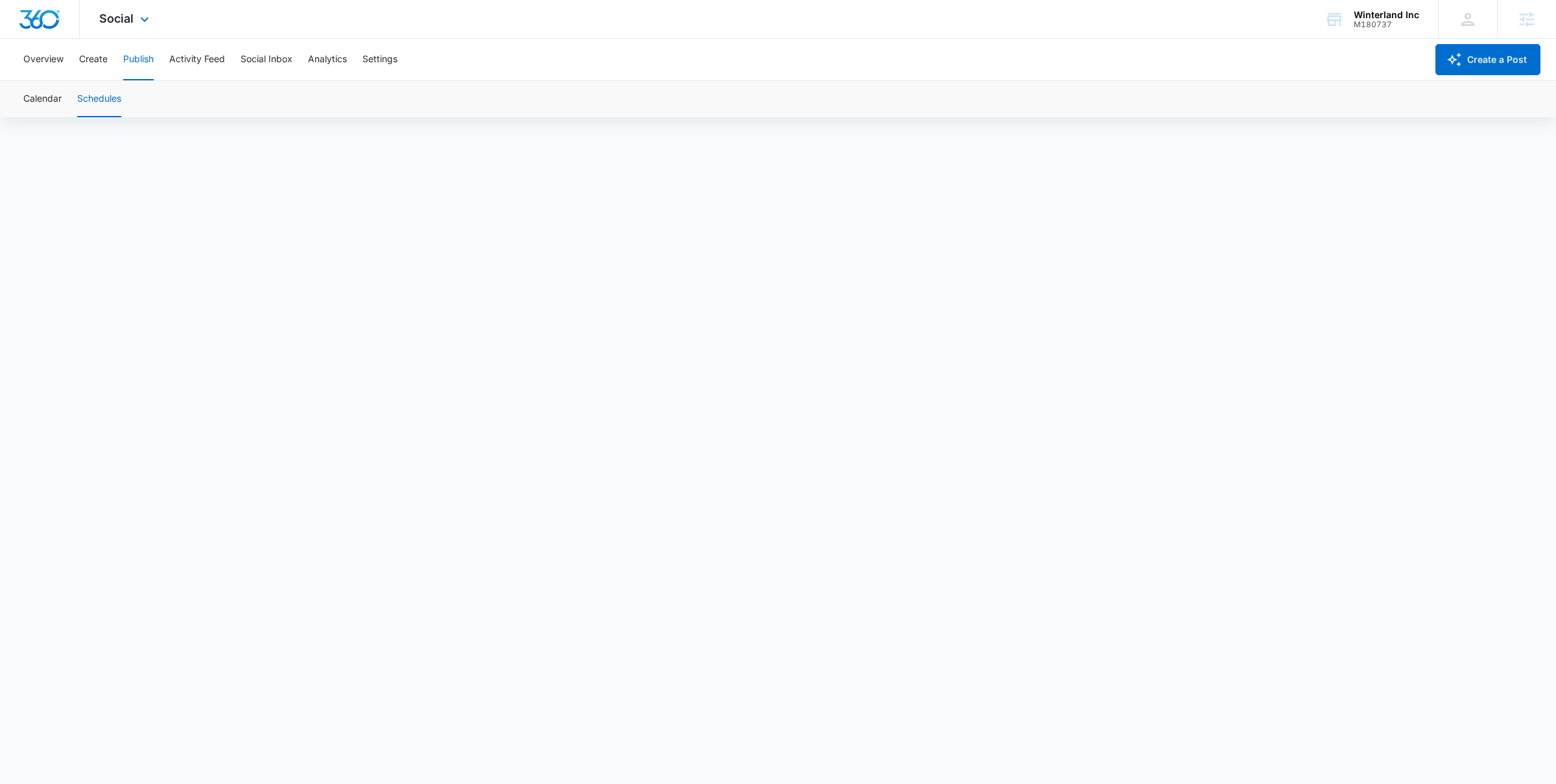
scroll to position [781, 0]
click at [102, 100] on button "Schedules" at bounding box center [99, 99] width 44 height 36
click at [528, 462] on span "fantastic" at bounding box center [527, 464] width 42 height 16
